Goal: Navigation & Orientation: Find specific page/section

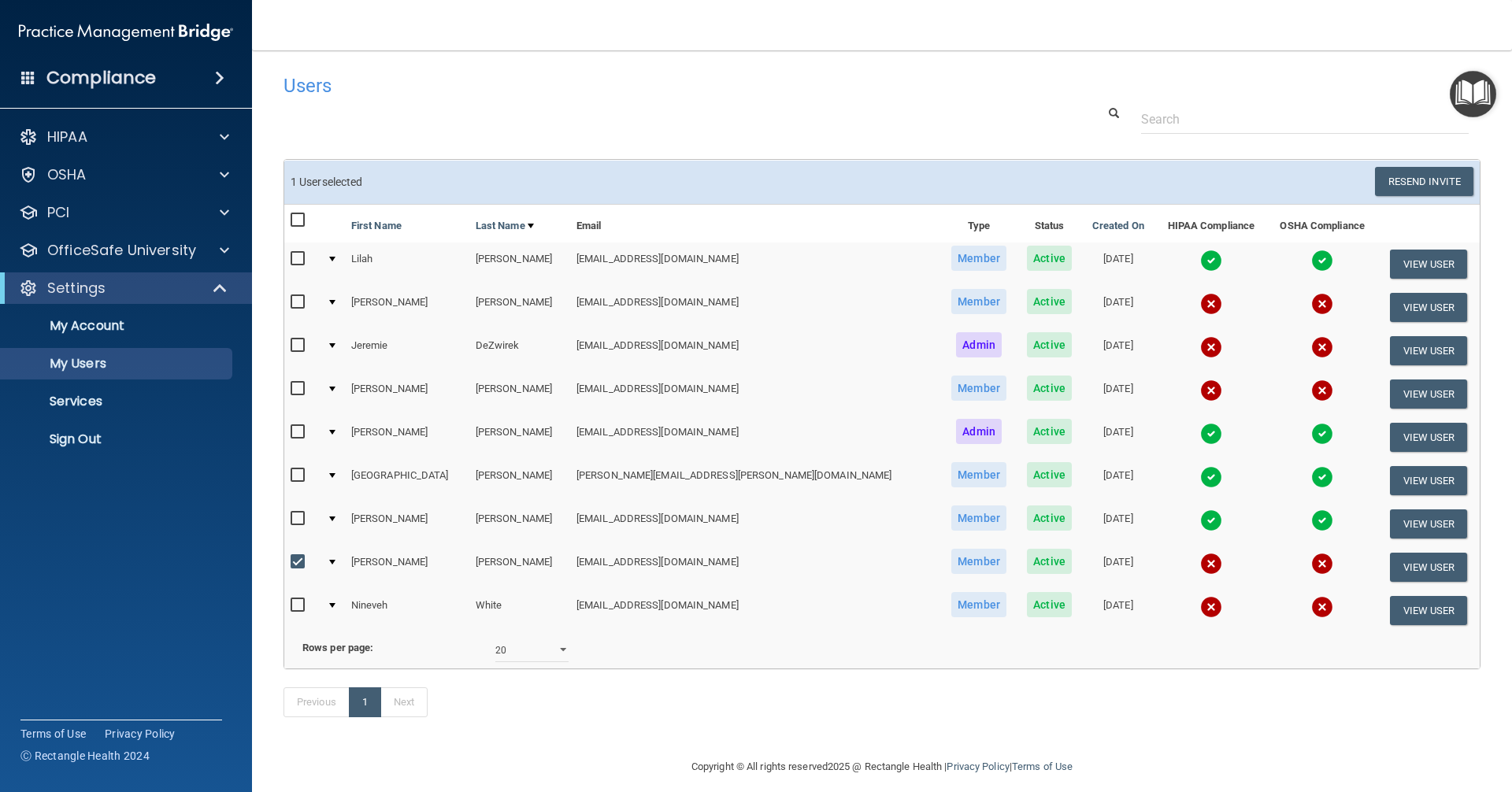
select select "20"
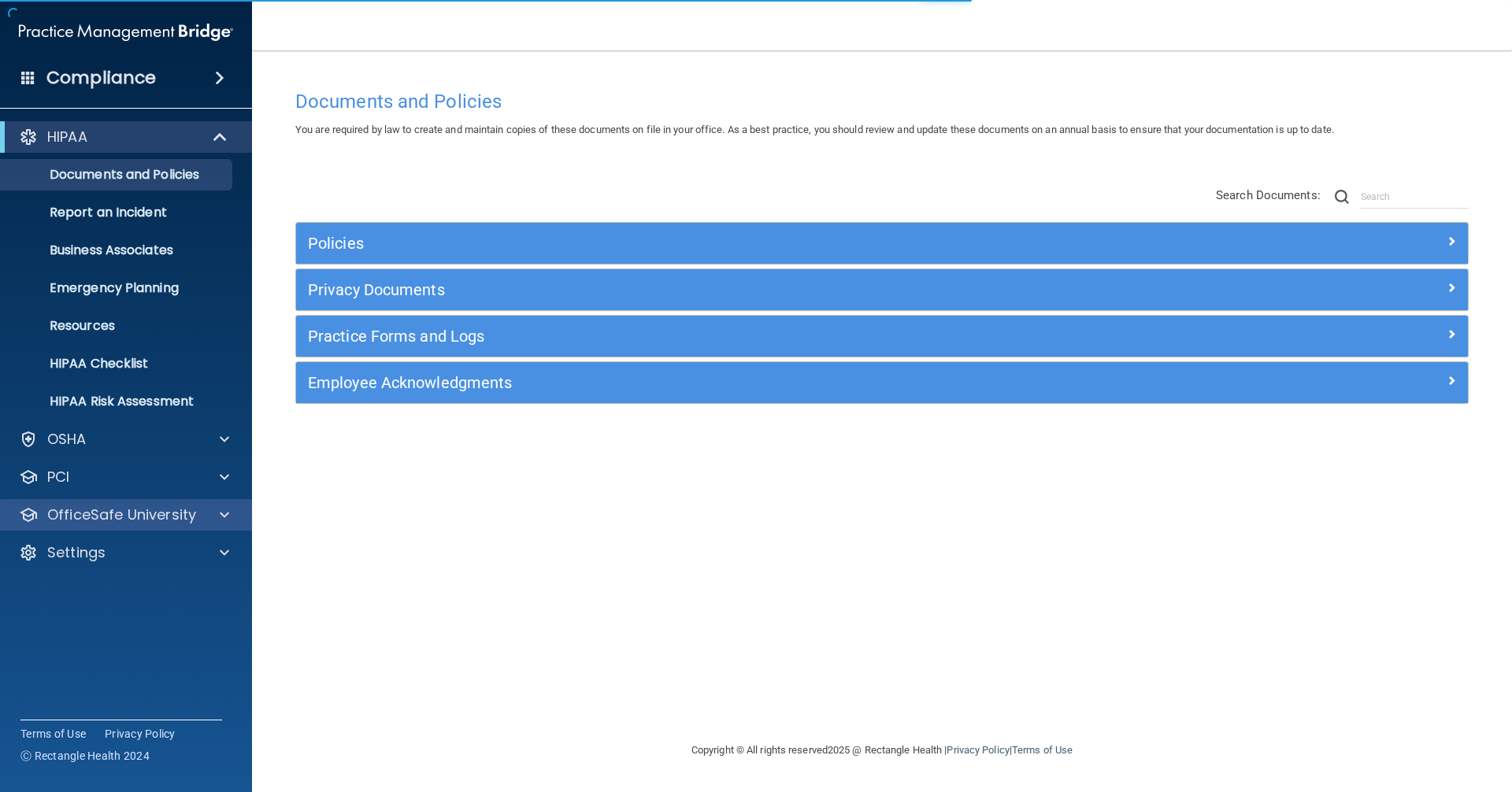
click at [119, 525] on div "OfficeSafe University" at bounding box center [127, 515] width 253 height 32
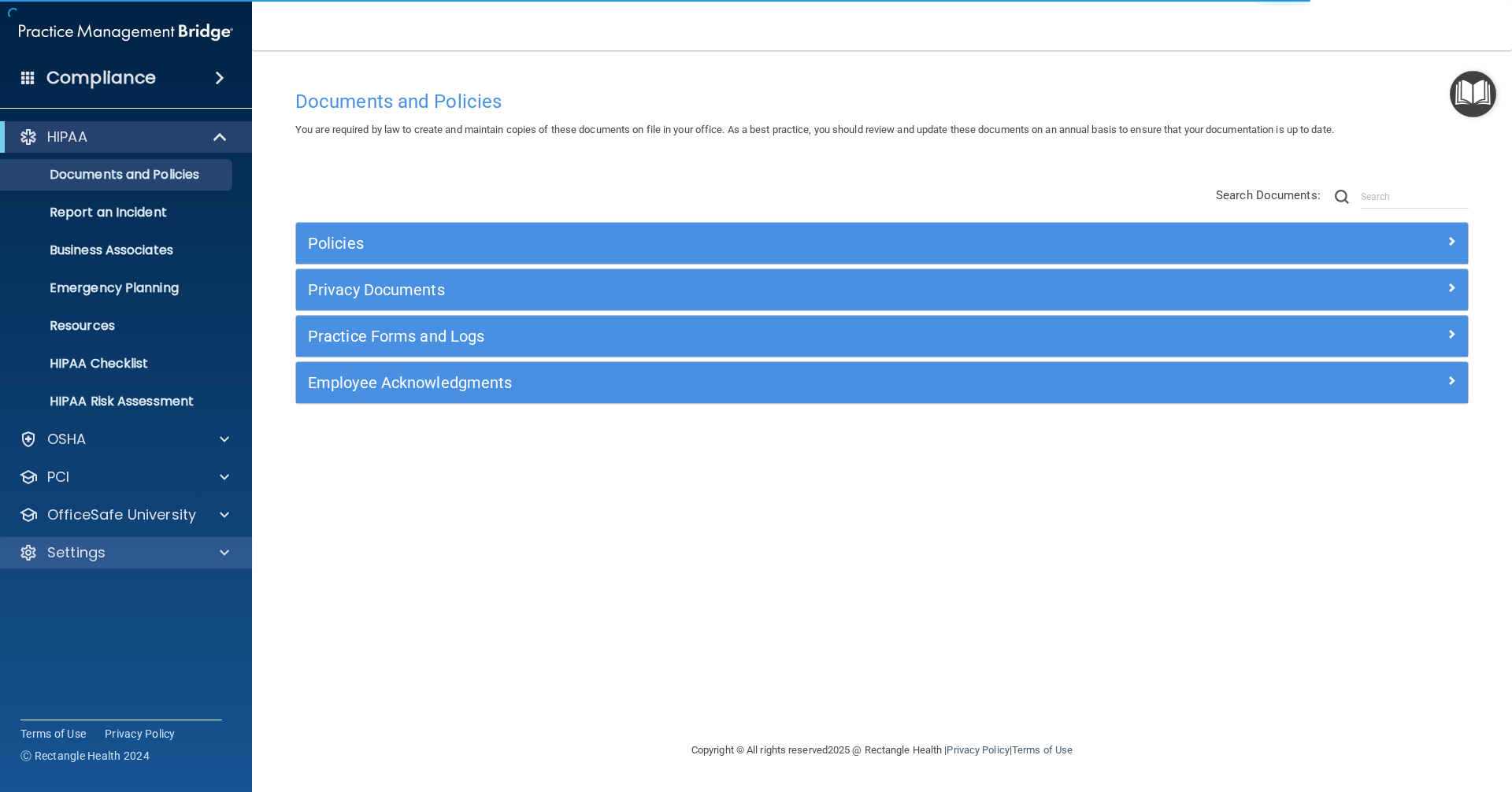
click at [111, 563] on div "Settings" at bounding box center [127, 552] width 253 height 32
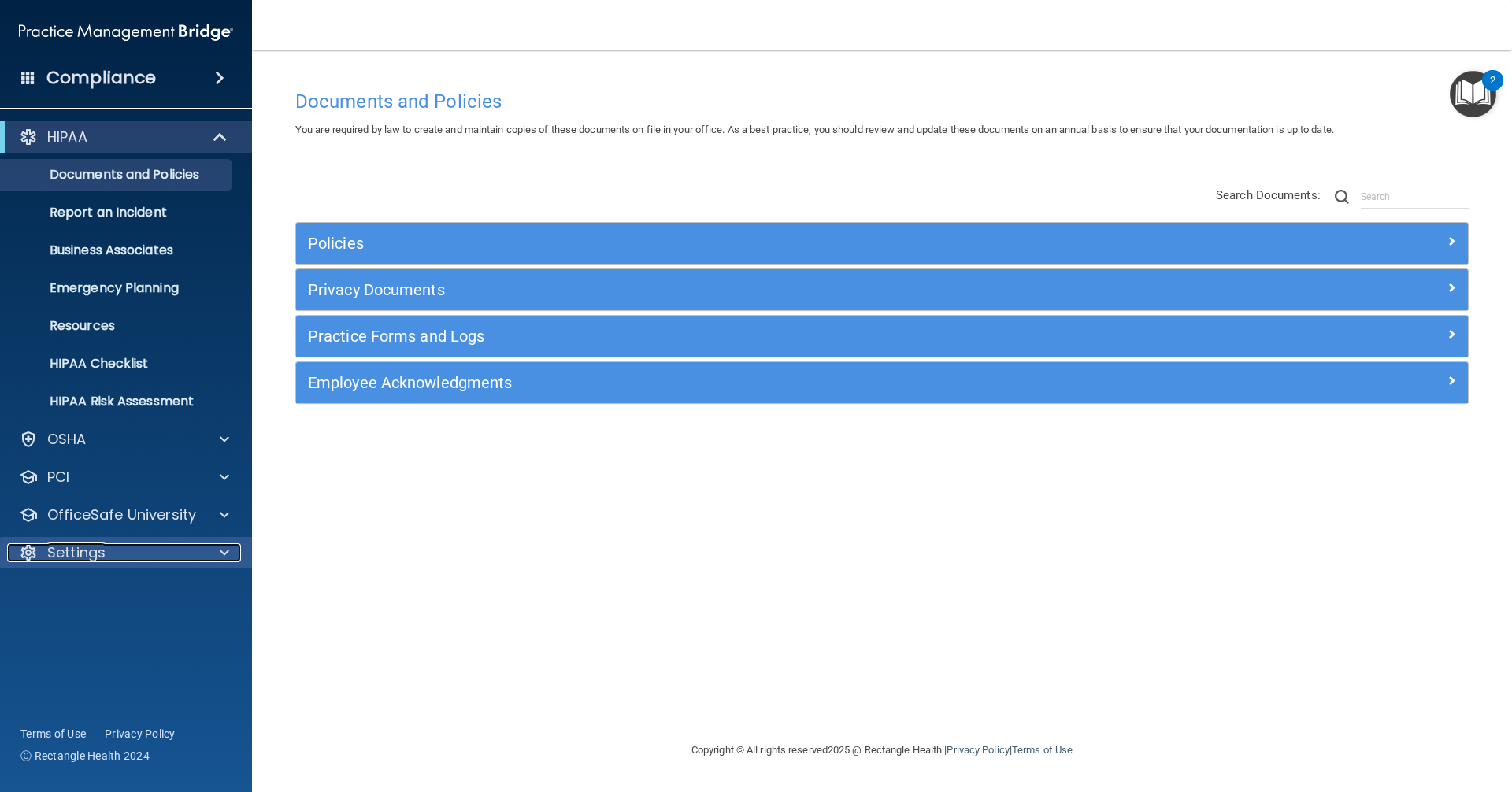
click at [224, 557] on span at bounding box center [224, 552] width 10 height 19
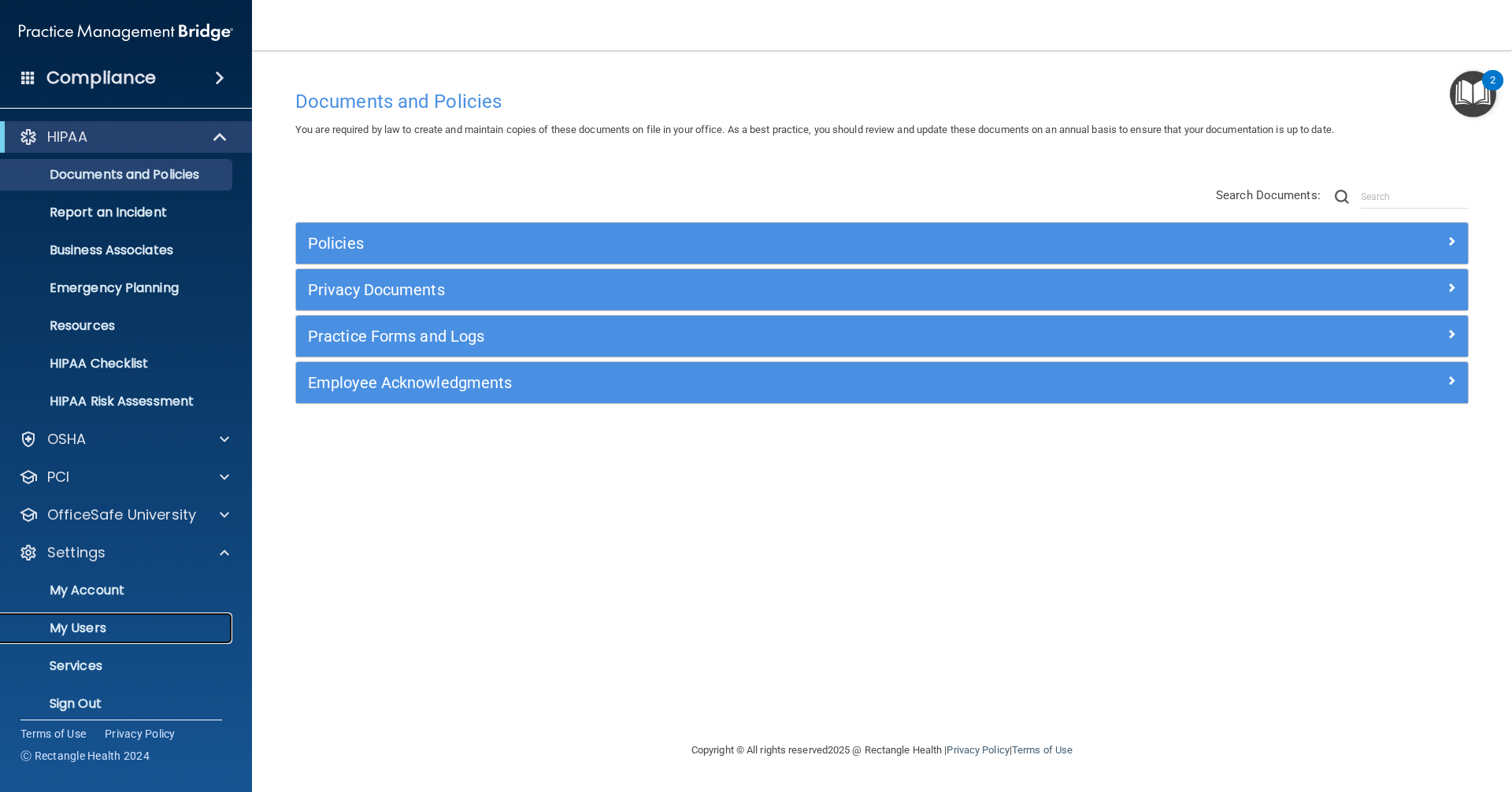
click at [164, 621] on p "My Users" at bounding box center [118, 628] width 215 height 16
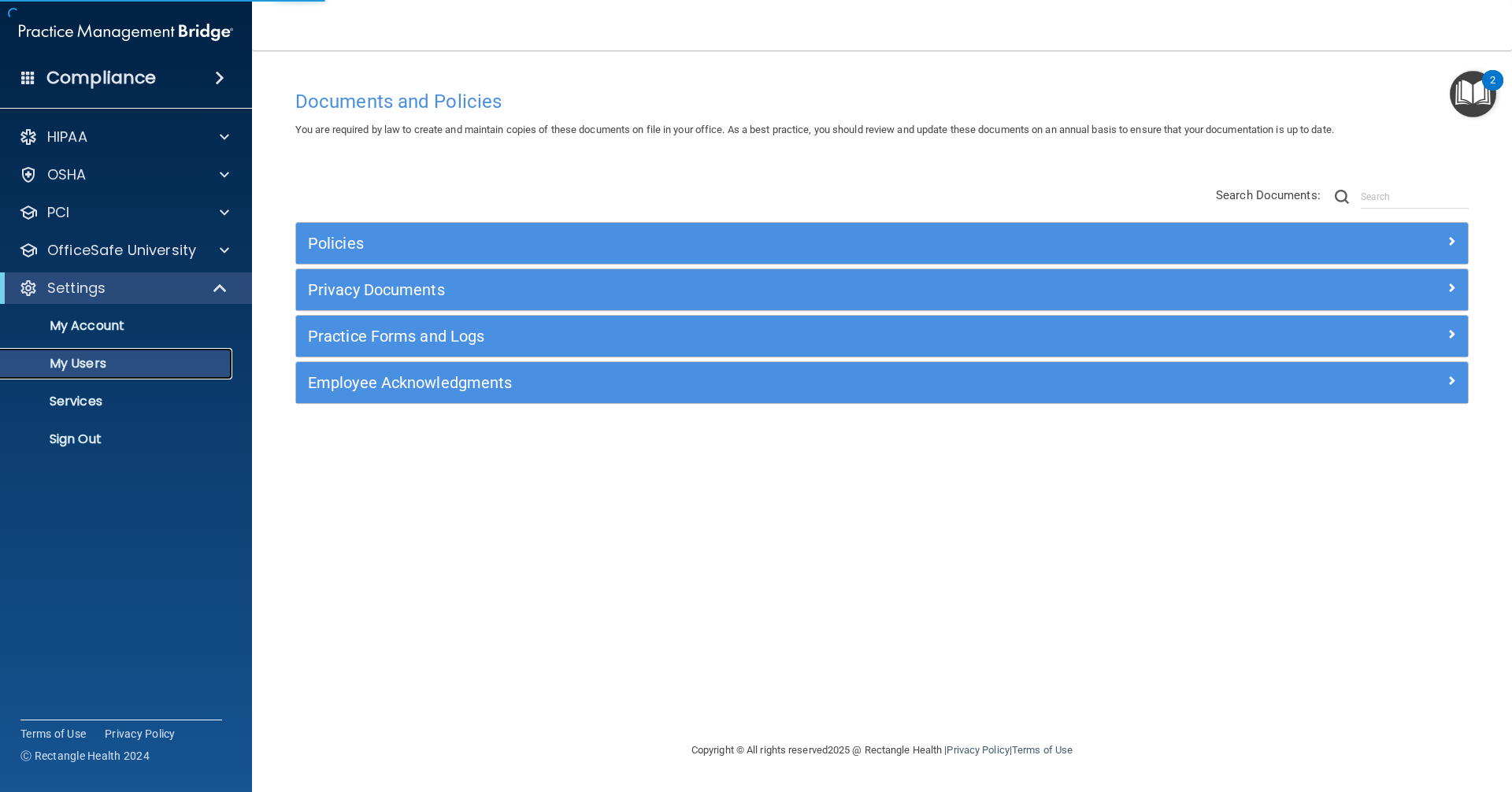
select select "20"
